Goal: Task Accomplishment & Management: Complete application form

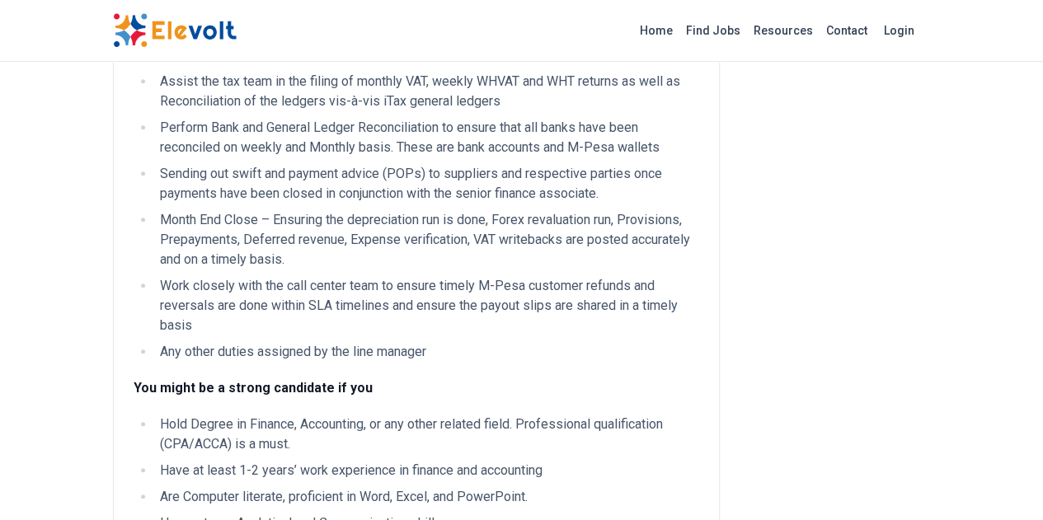
scroll to position [659, 0]
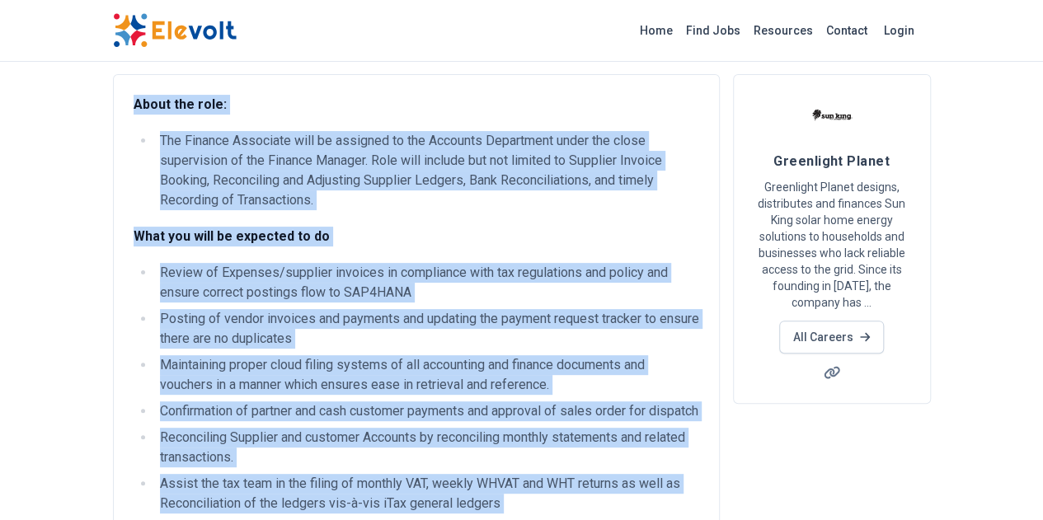
scroll to position [0, 0]
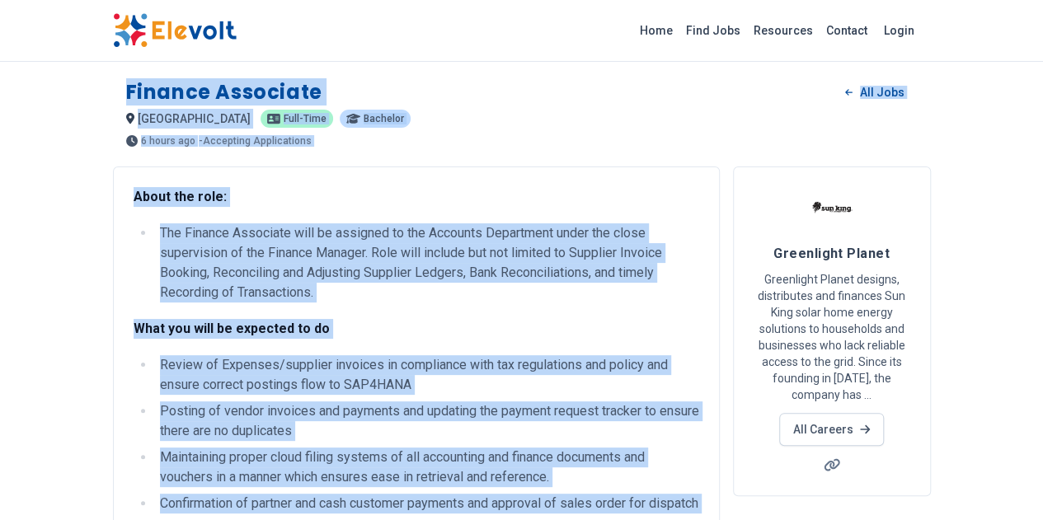
drag, startPoint x: 662, startPoint y: 319, endPoint x: 25, endPoint y: 88, distance: 677.7
copy div "Finance Associate All Jobs [GEOGRAPHIC_DATA] KE [DEMOGRAPHIC_DATA] Bachelor 6 h…"
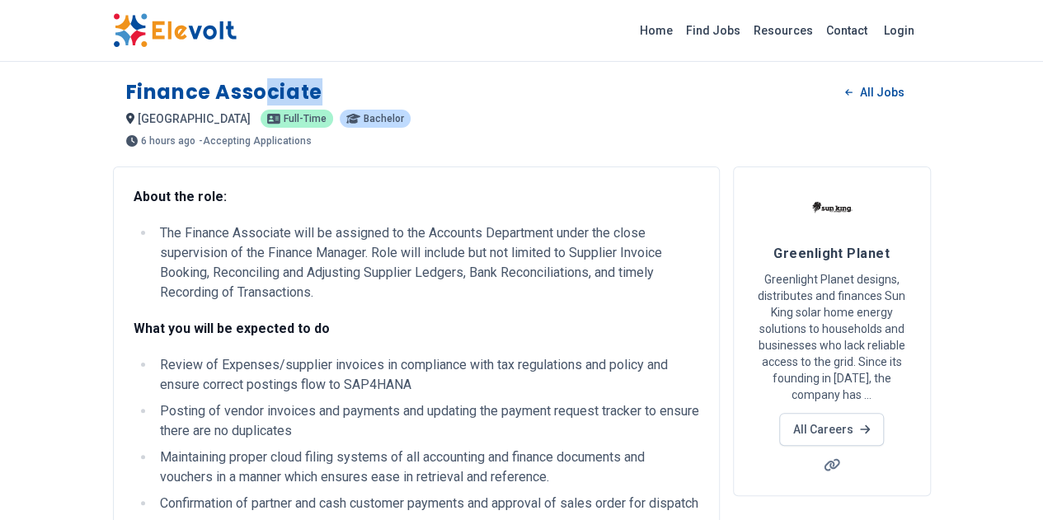
drag, startPoint x: 235, startPoint y: 95, endPoint x: 195, endPoint y: 80, distance: 42.3
click at [162, 96] on div "Finance Associate All Jobs" at bounding box center [521, 92] width 791 height 26
drag, startPoint x: 20, startPoint y: 91, endPoint x: 225, endPoint y: 72, distance: 206.2
click at [225, 72] on div "Finance Associate All Jobs [GEOGRAPHIC_DATA] KE [DEMOGRAPHIC_DATA] Bachelor 6 h…" at bounding box center [522, 106] width 818 height 81
copy h1 "Finance Associate"
